Goal: Information Seeking & Learning: Learn about a topic

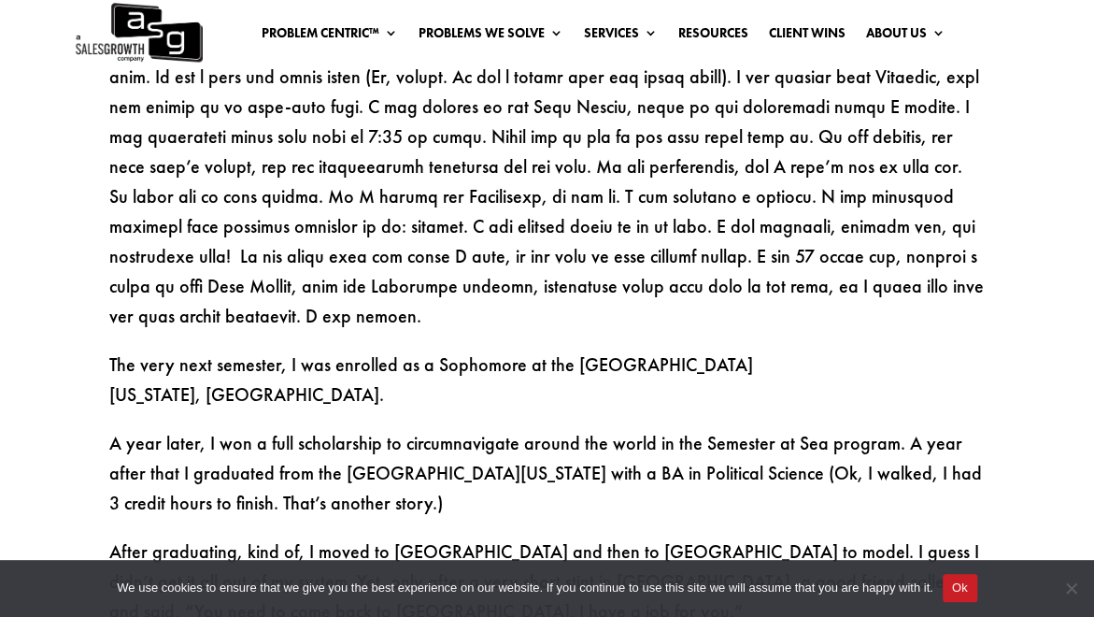
scroll to position [1495, 0]
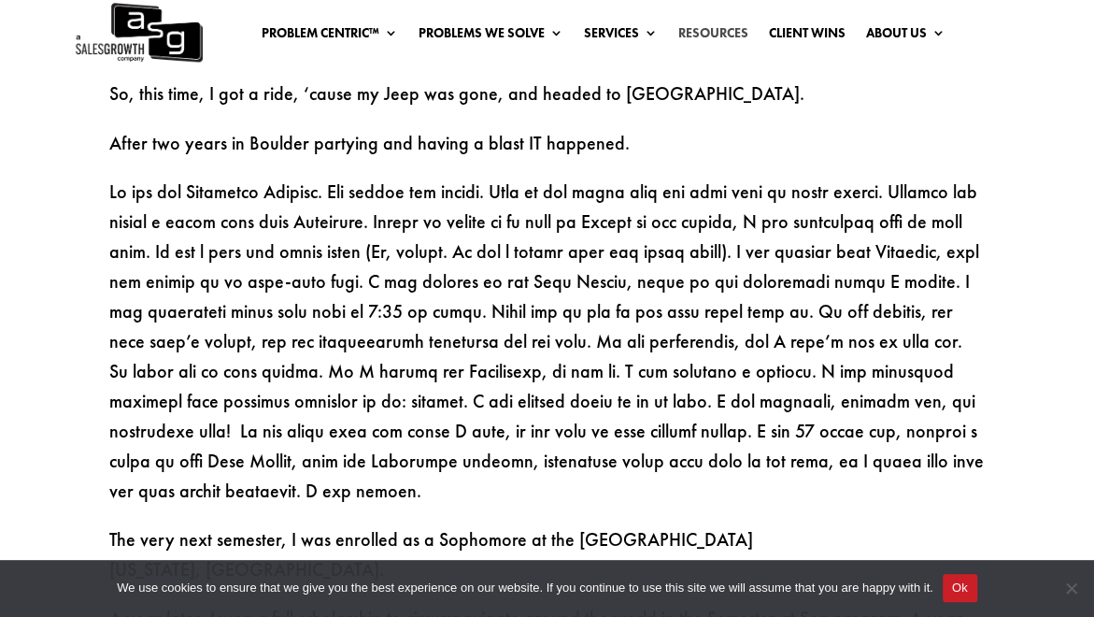
click at [702, 36] on link "Resources" at bounding box center [713, 36] width 70 height 21
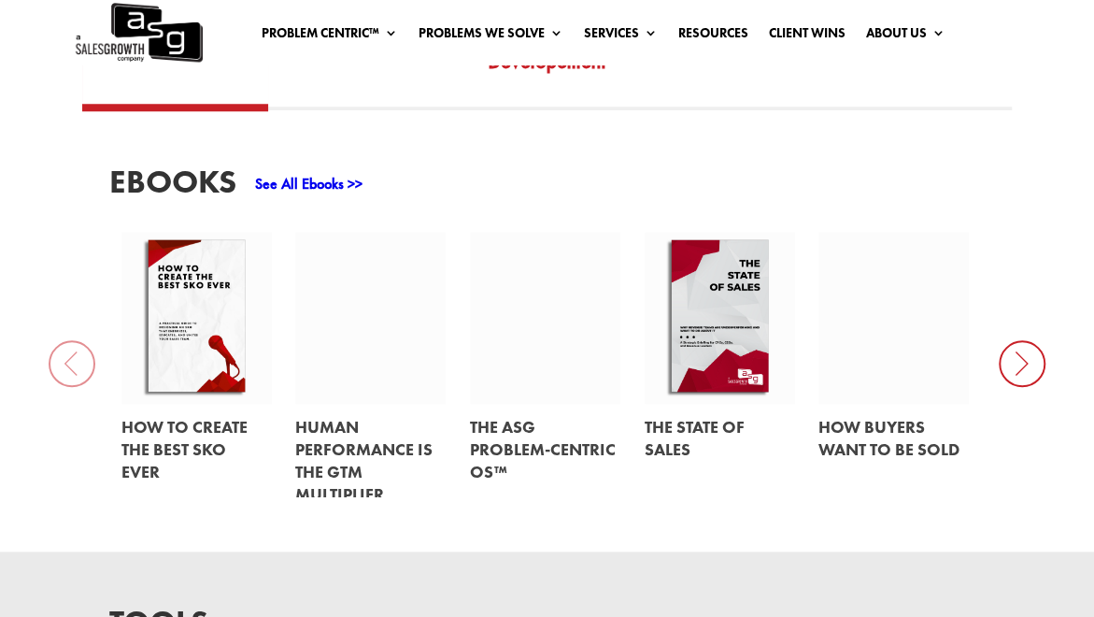
scroll to position [747, 0]
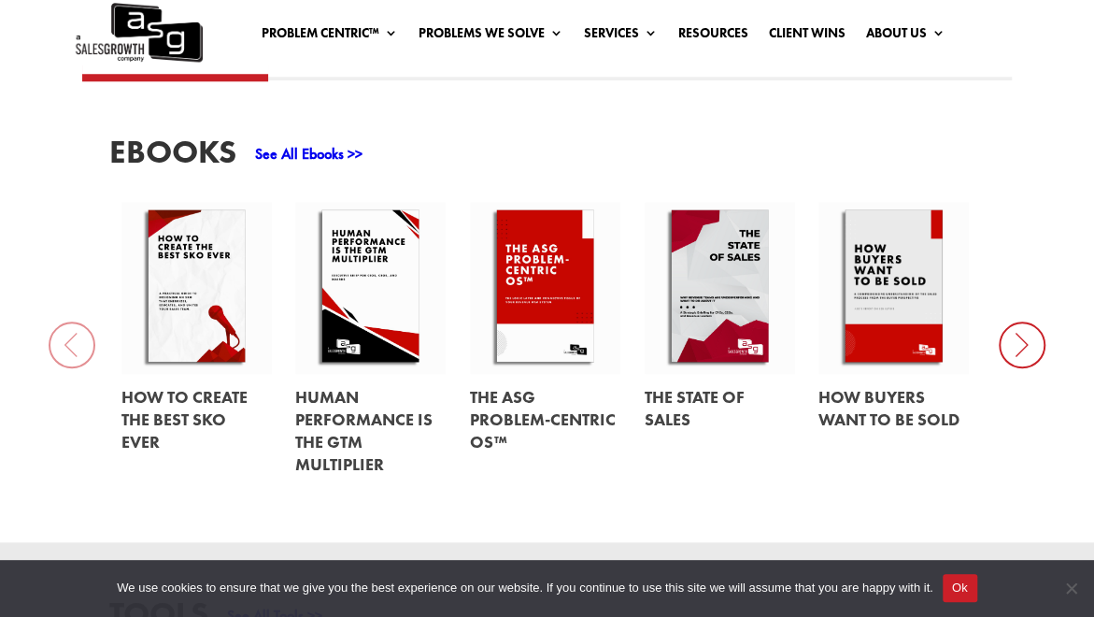
click at [872, 273] on link at bounding box center [893, 288] width 151 height 172
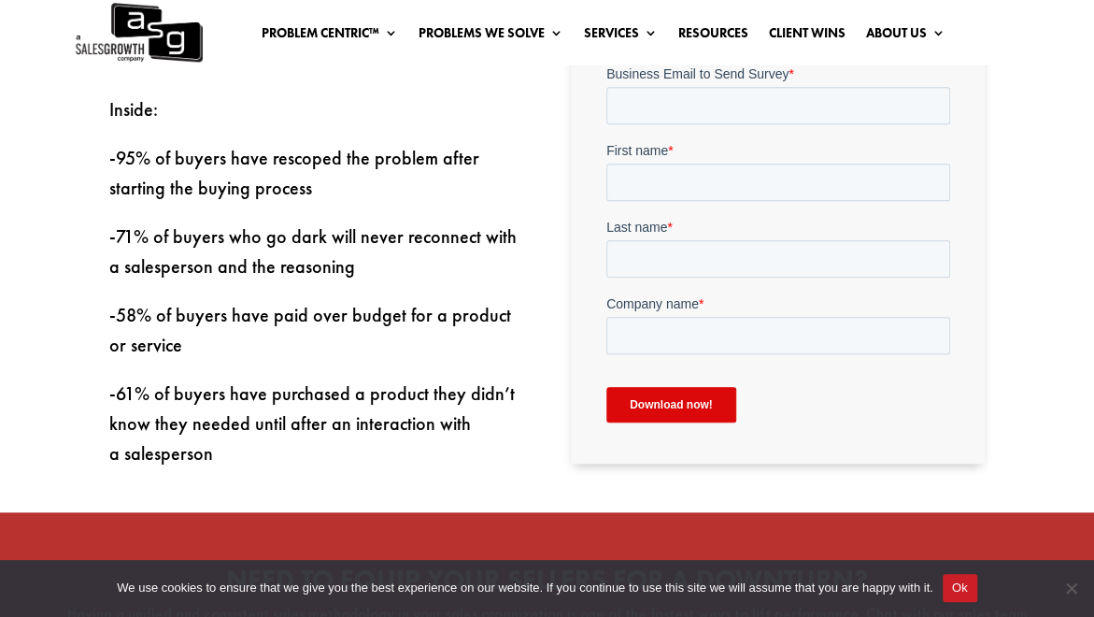
scroll to position [654, 0]
